Goal: Book appointment/travel/reservation

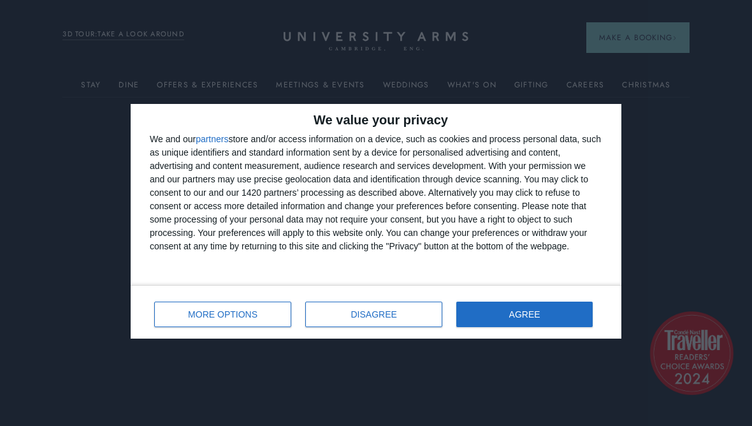
click at [529, 310] on span "AGREE" at bounding box center [524, 314] width 31 height 9
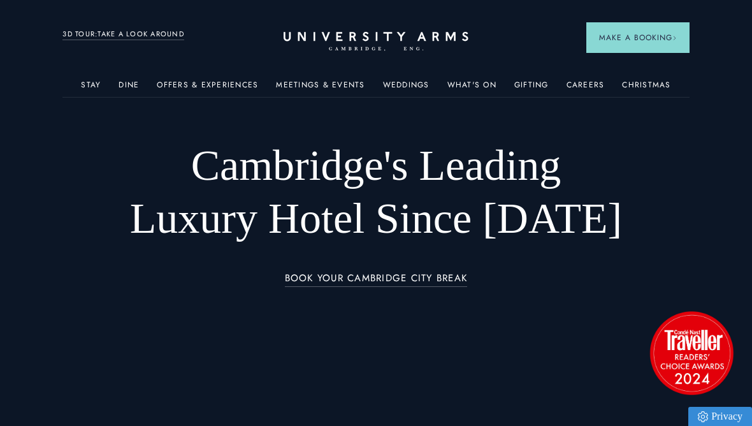
click at [648, 91] on link "Christmas" at bounding box center [646, 88] width 48 height 17
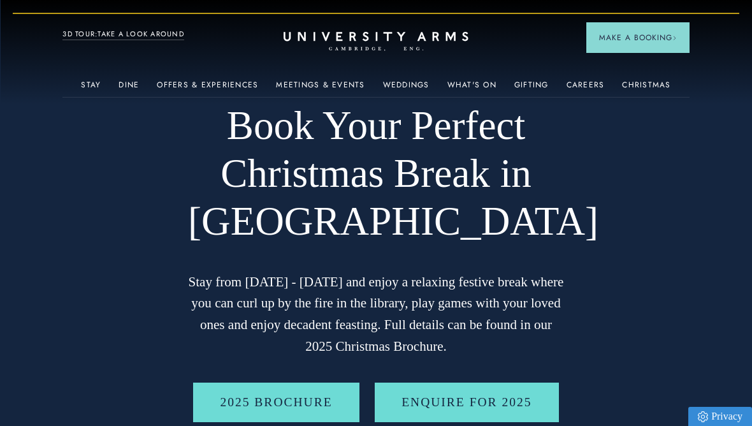
click at [98, 93] on link "Stay" at bounding box center [91, 88] width 20 height 17
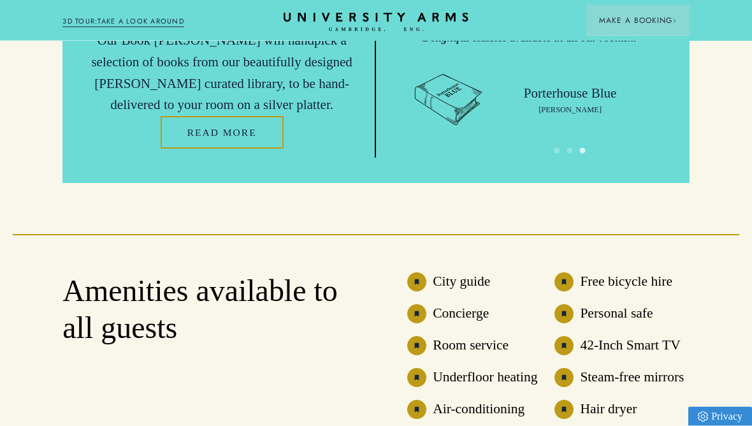
scroll to position [2656, 0]
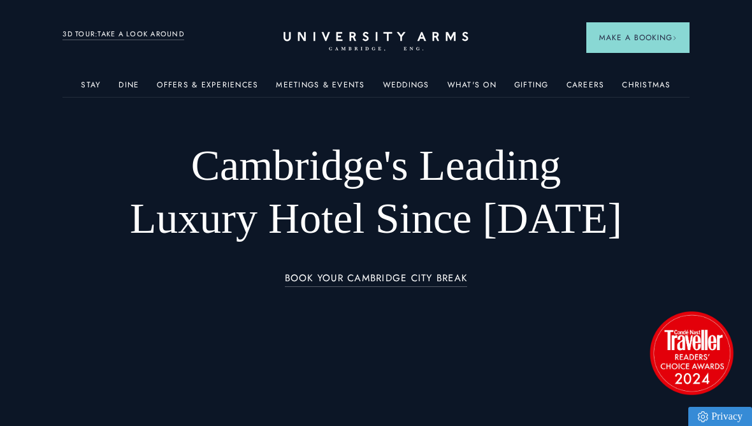
click at [307, 272] on span "Superior Rooms" at bounding box center [300, 266] width 139 height 15
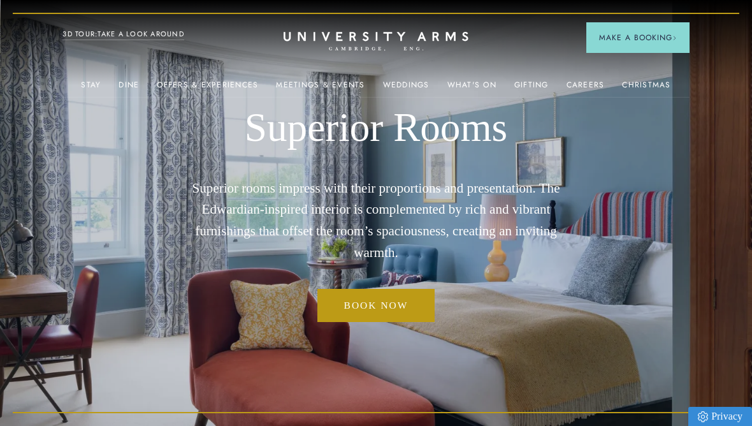
click at [655, 40] on span "Make a Booking" at bounding box center [638, 37] width 78 height 11
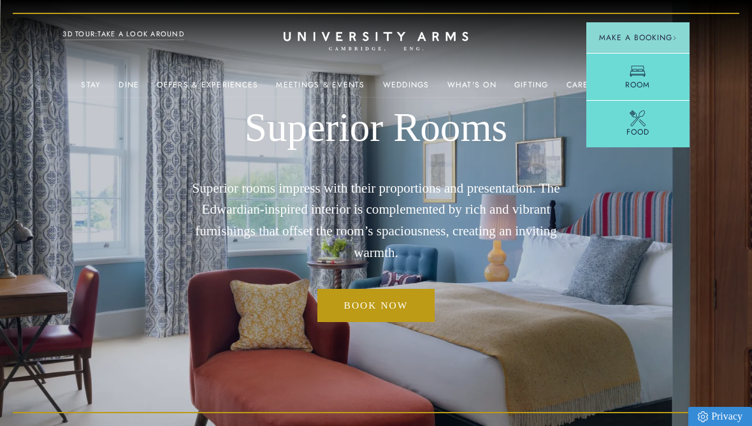
click at [656, 82] on link "Room" at bounding box center [638, 76] width 103 height 47
